Goal: Task Accomplishment & Management: Manage account settings

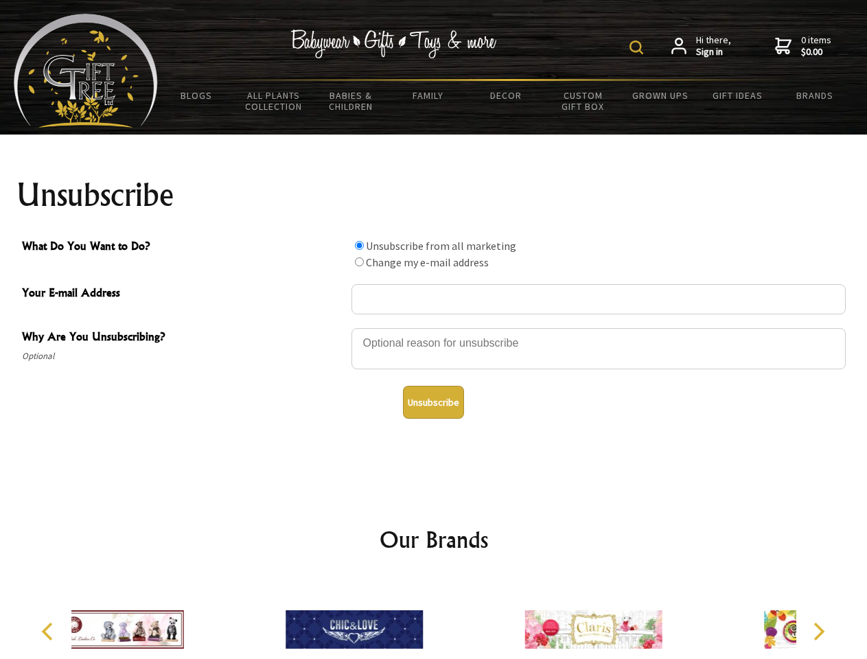
click at [638, 47] on img at bounding box center [636, 47] width 14 height 14
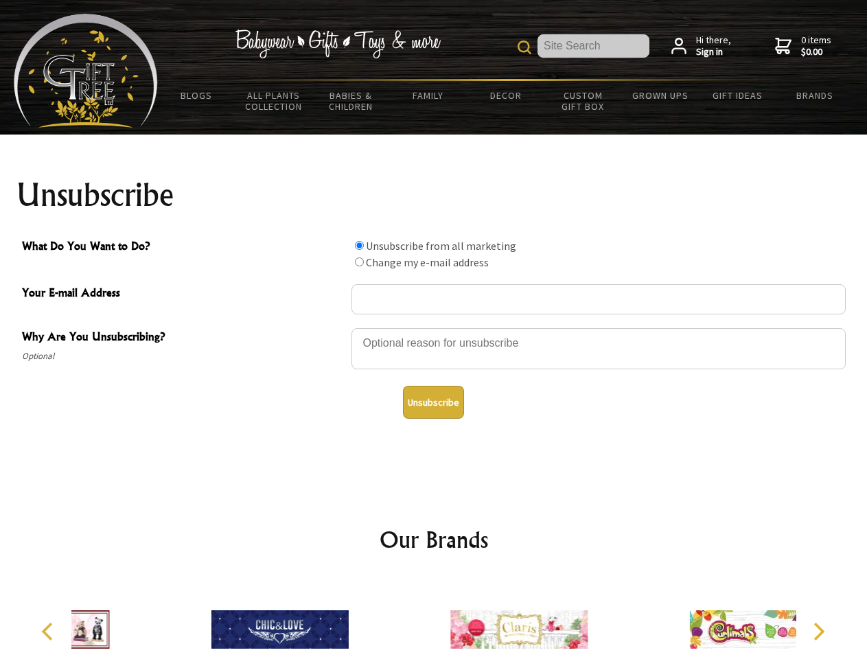
click at [434, 327] on div at bounding box center [598, 351] width 494 height 48
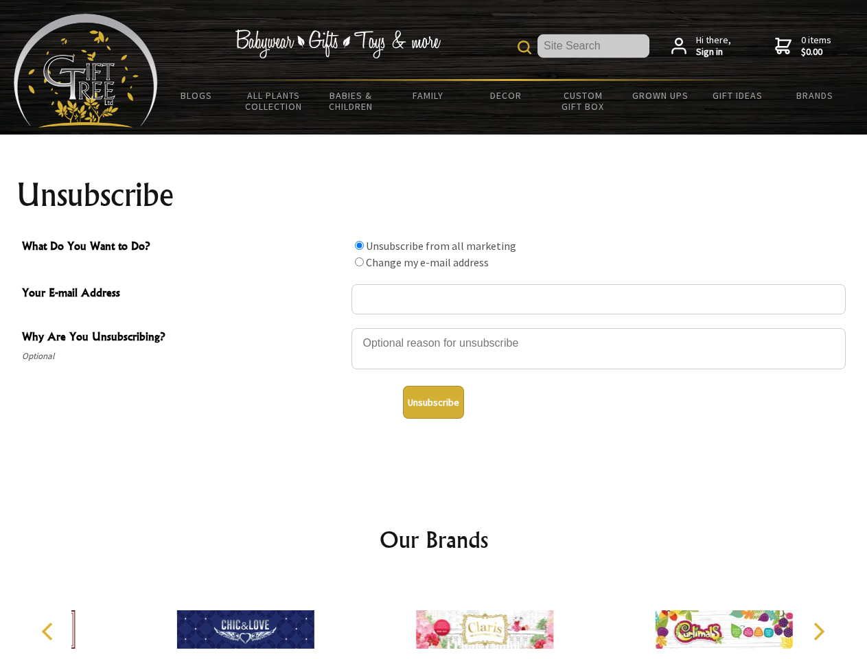
click at [359, 245] on input "What Do You Want to Do?" at bounding box center [359, 245] width 9 height 9
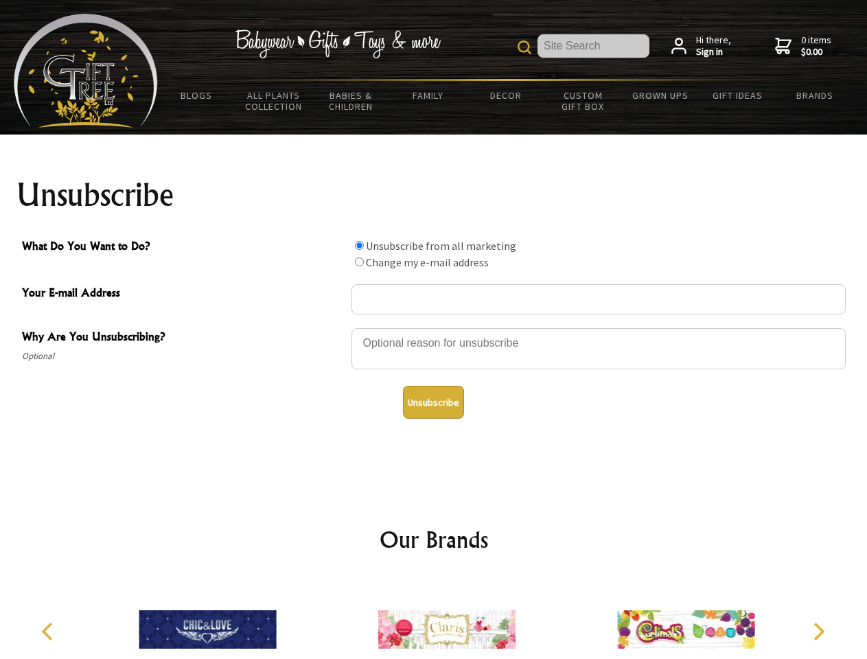
click at [359, 262] on input "What Do You Want to Do?" at bounding box center [359, 261] width 9 height 9
radio input "true"
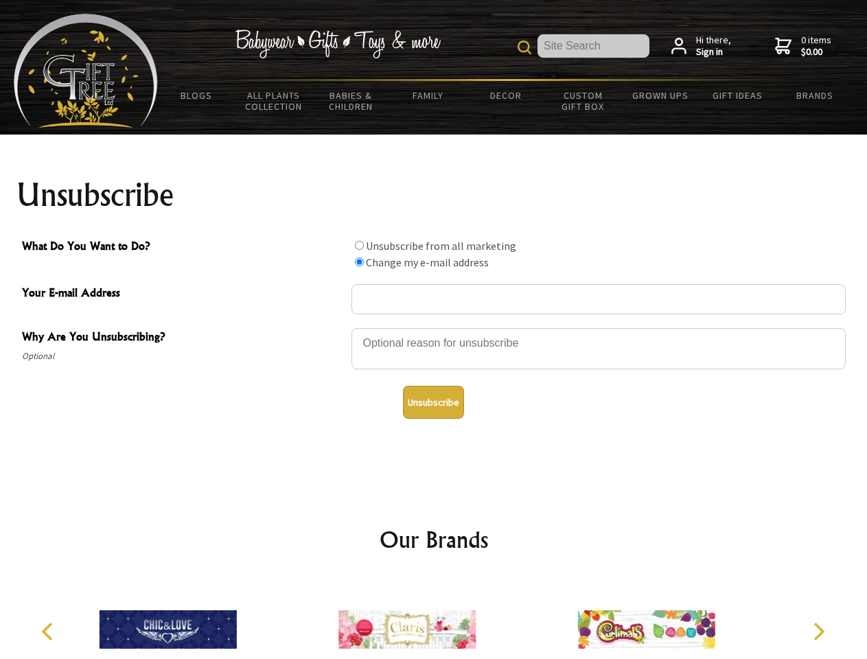
click at [433, 402] on button "Unsubscribe" at bounding box center [433, 402] width 61 height 33
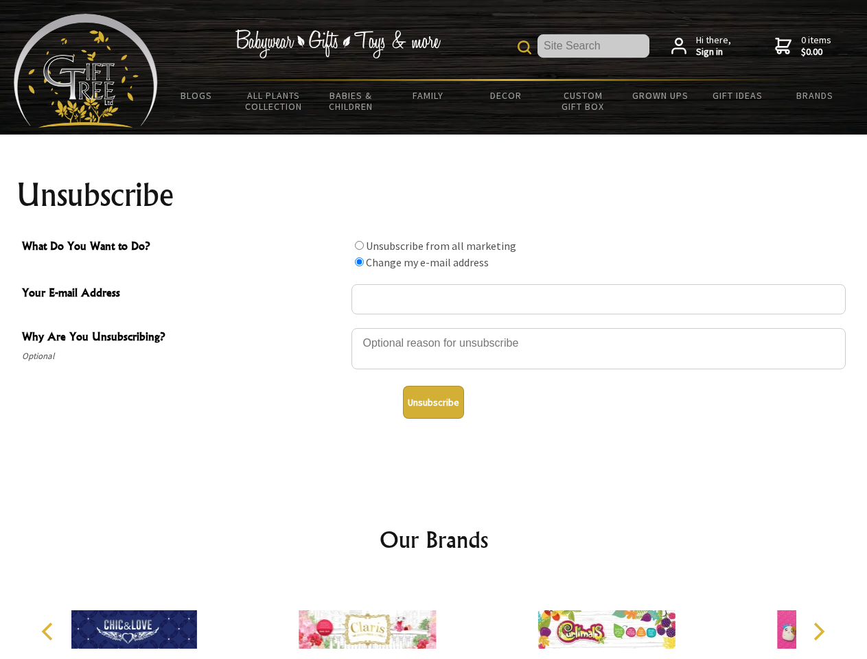
click at [434, 618] on div at bounding box center [367, 631] width 239 height 107
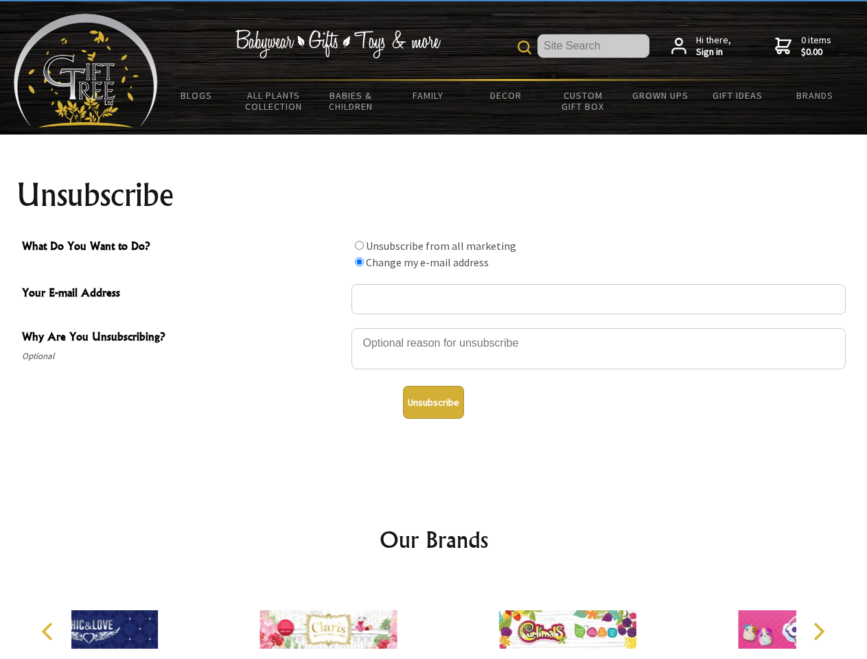
click at [49, 631] on icon "Previous" at bounding box center [49, 632] width 18 height 18
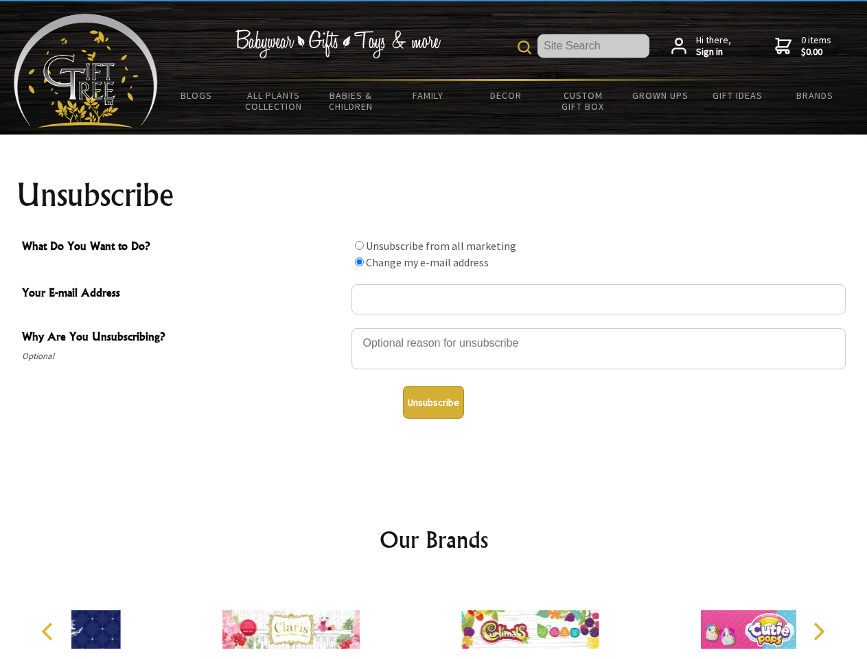
click at [818, 631] on icon "Next" at bounding box center [818, 632] width 18 height 18
